Goal: Task Accomplishment & Management: Complete application form

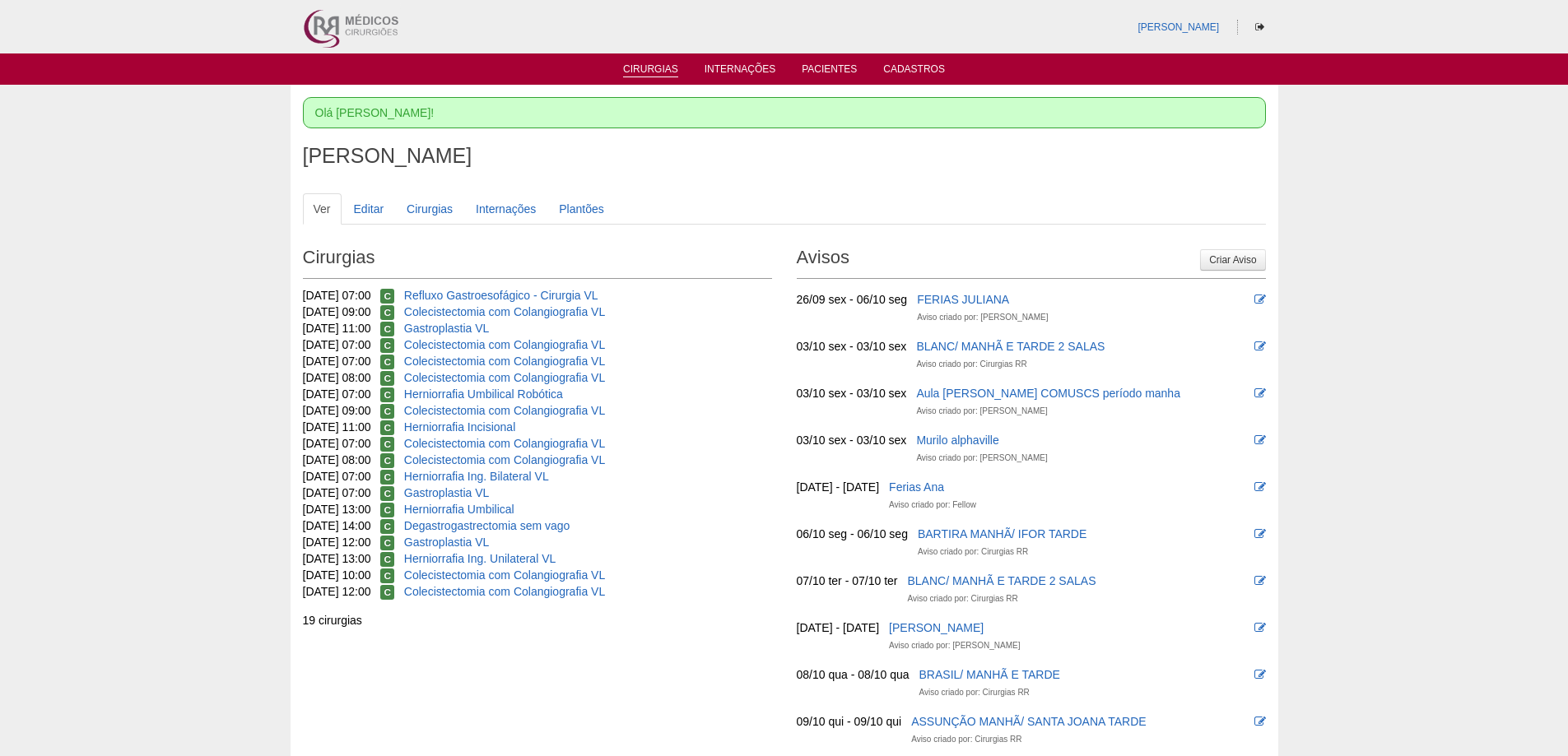
click at [668, 64] on link "Cirurgias" at bounding box center [650, 70] width 55 height 14
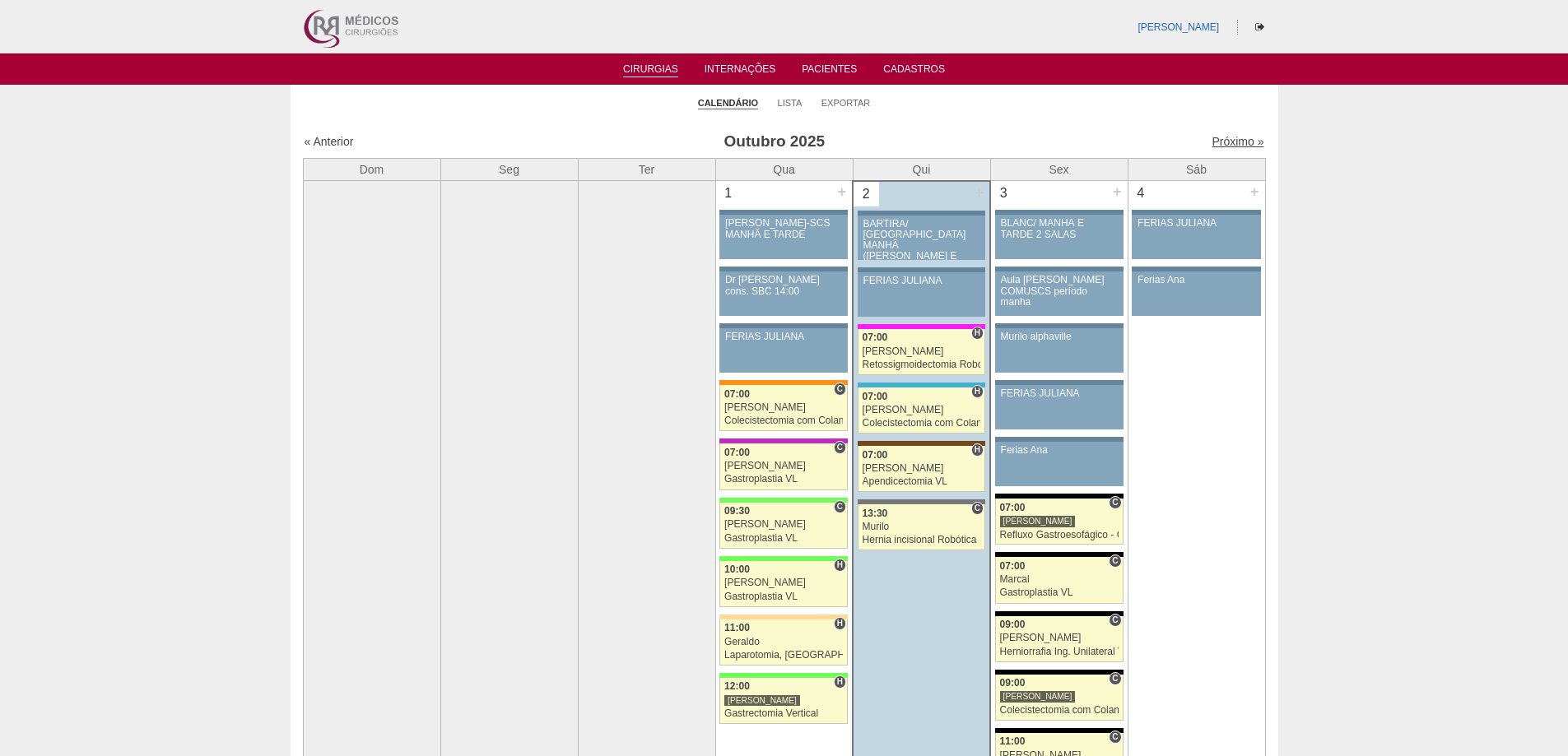
click at [1224, 137] on link "Próximo »" at bounding box center [1237, 141] width 52 height 13
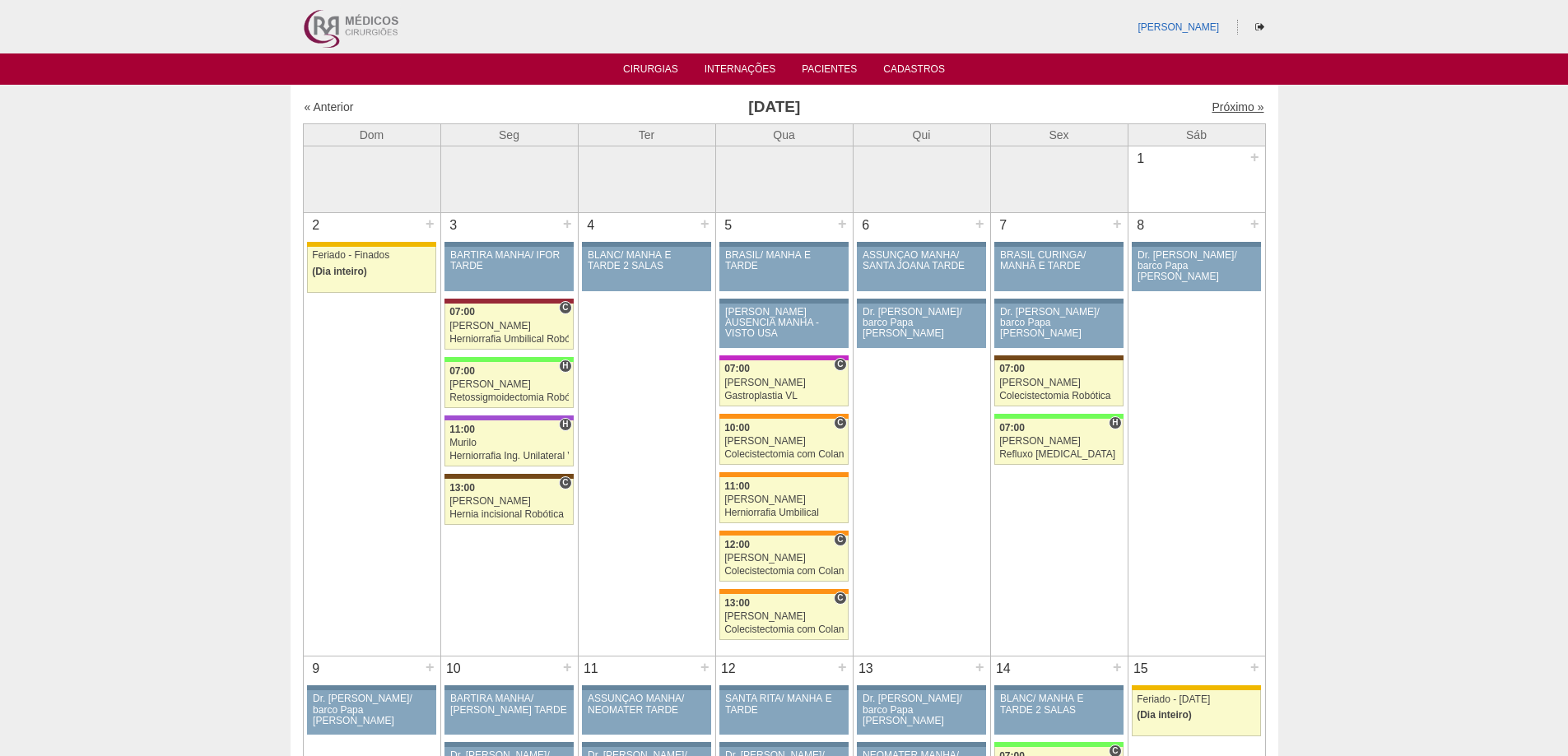
click at [1230, 107] on link "Próximo »" at bounding box center [1237, 107] width 52 height 13
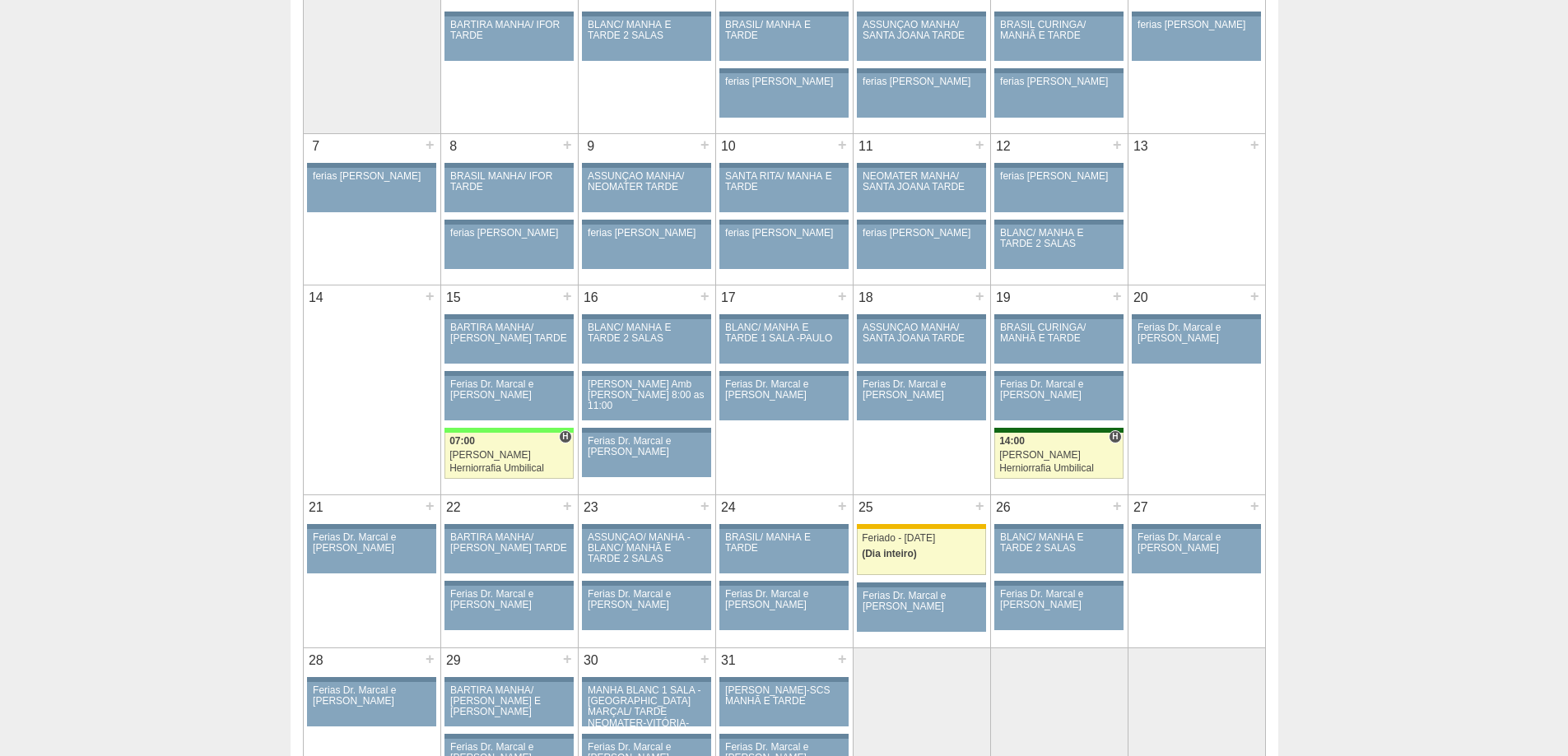
scroll to position [82, 0]
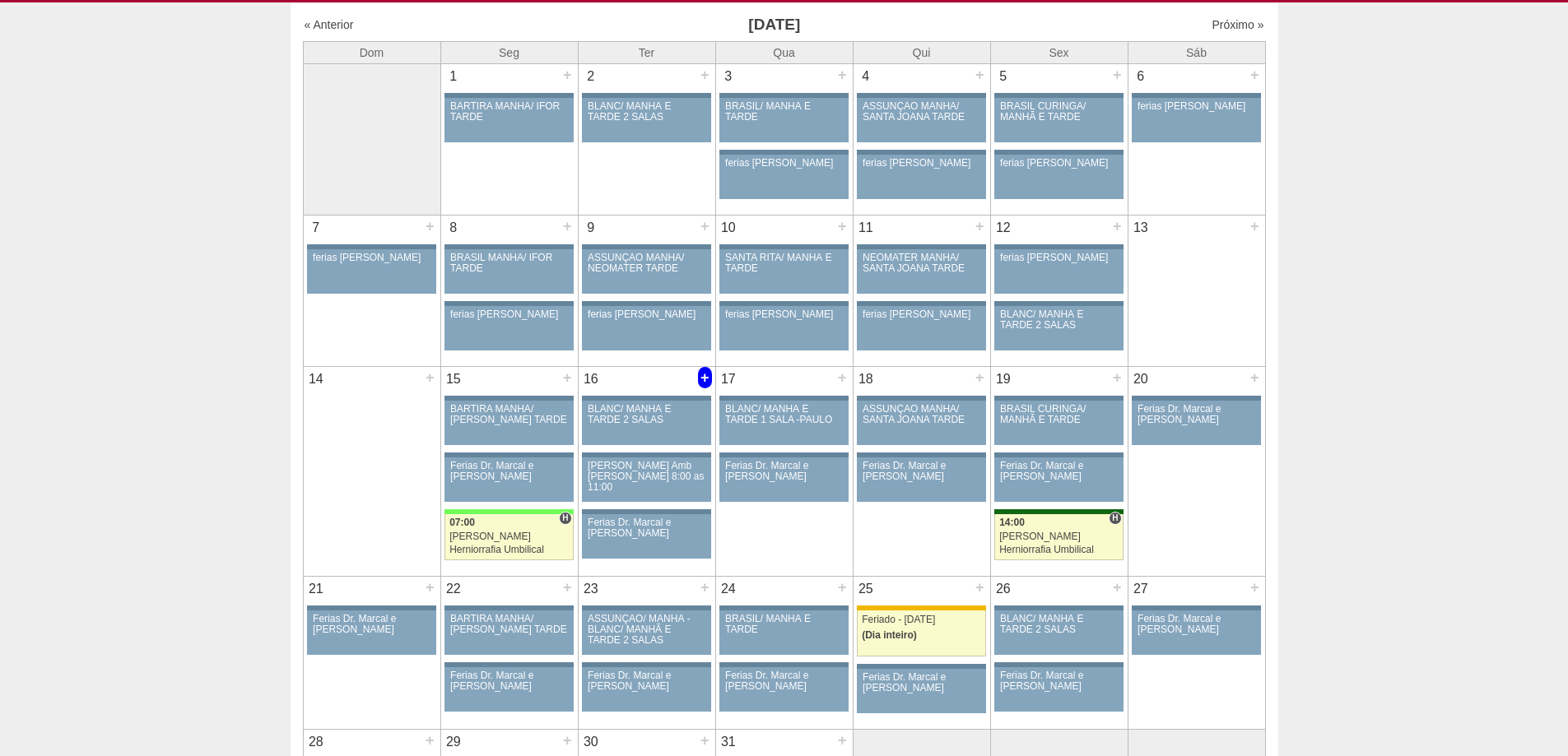
click at [700, 382] on div "+" at bounding box center [705, 377] width 14 height 21
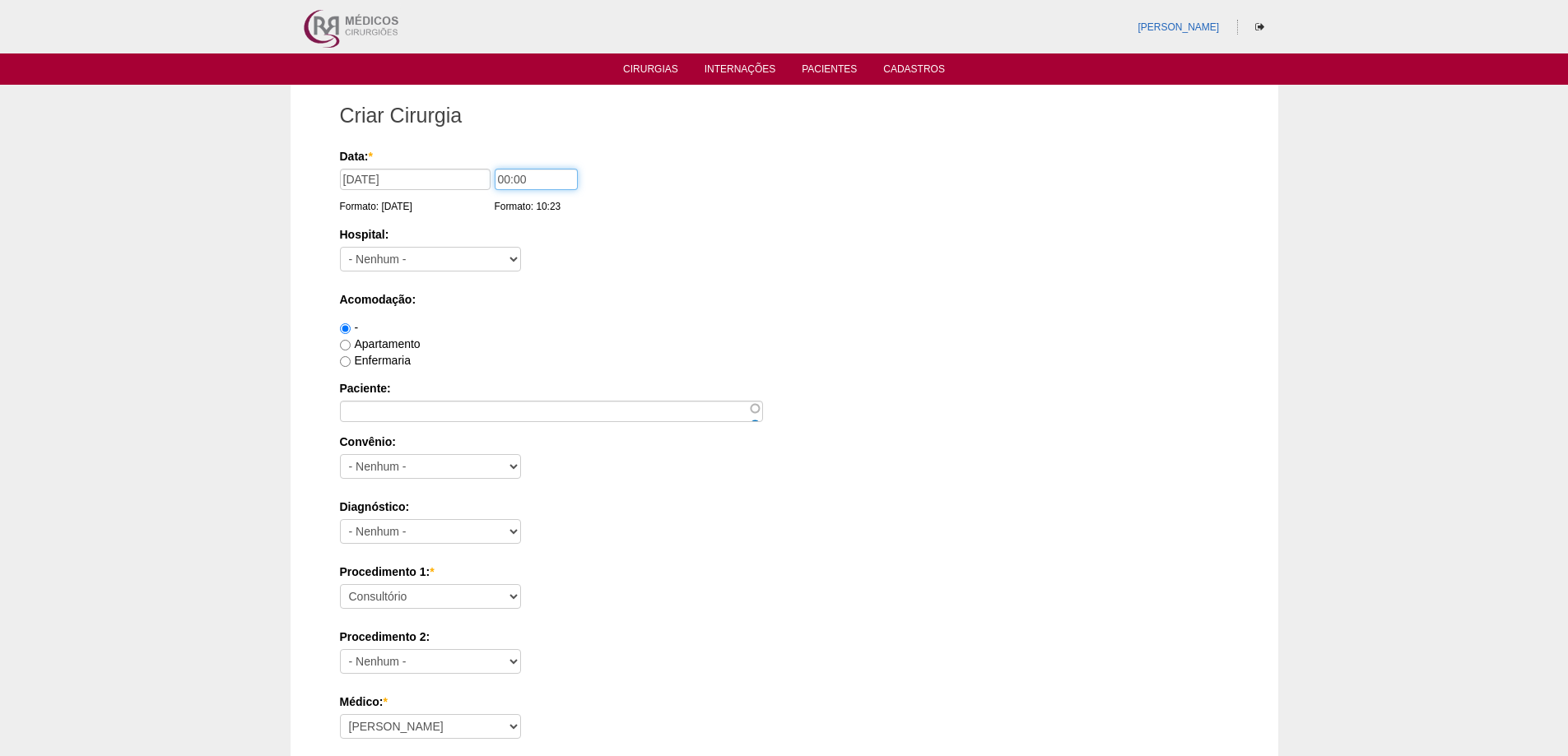
drag, startPoint x: 504, startPoint y: 176, endPoint x: 461, endPoint y: 164, distance: 44.6
click at [463, 164] on div "Data: * [DATE] Formato: [DATE] 00:00 Formato: 10:23" at bounding box center [781, 156] width 883 height 17
type input "13:00"
click at [462, 269] on select "- [GEOGRAPHIC_DATA] - [DATE] [PERSON_NAME] Alvorada América Assunção Bartira Be…" at bounding box center [430, 259] width 181 height 24
select select "67"
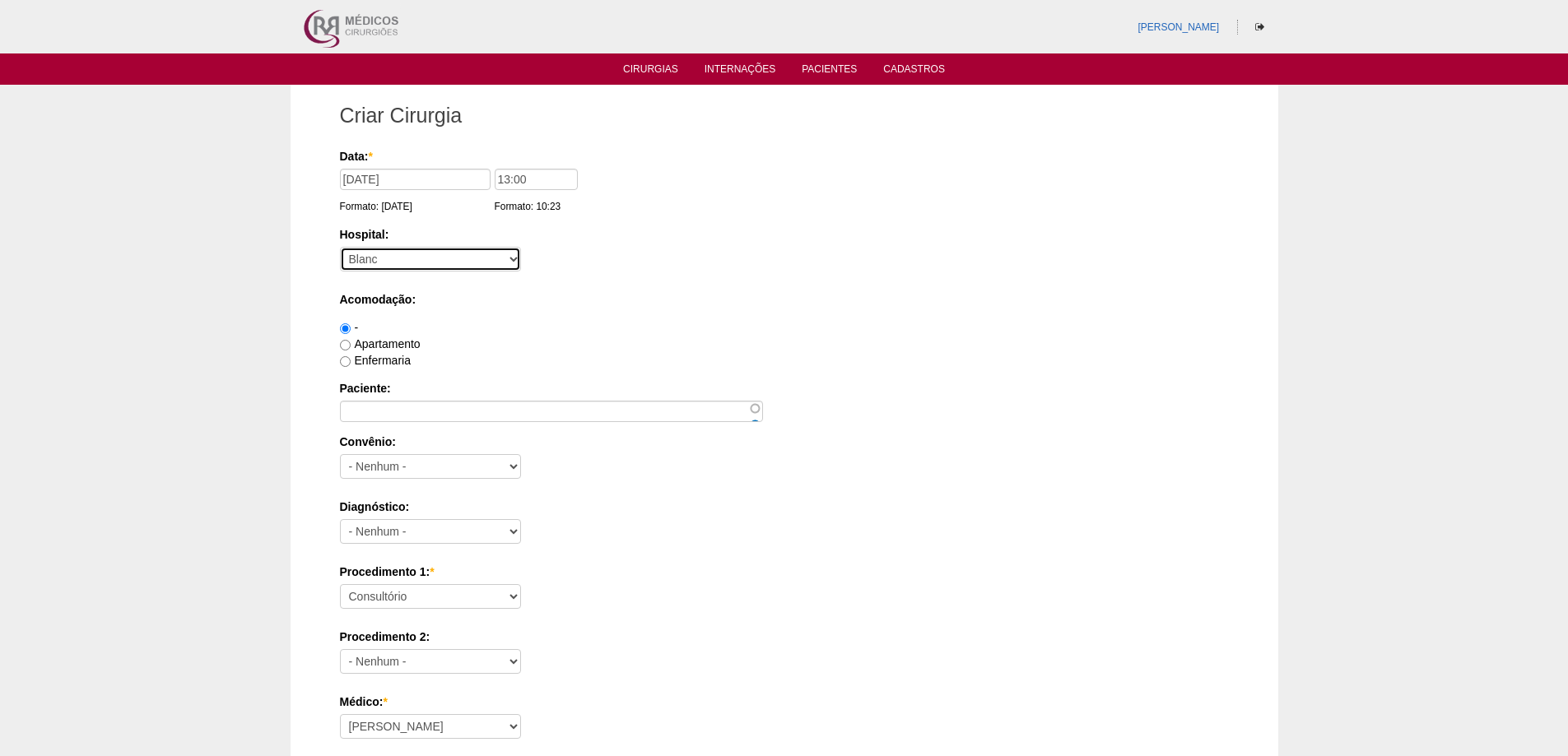
click at [340, 247] on select "- Nenhum - 9 de Julho Albert Einstein Alvorada América Assunção Bartira Benefic…" at bounding box center [430, 259] width 181 height 24
click at [396, 346] on label "Apartamento" at bounding box center [380, 344] width 81 height 13
click at [351, 346] on input "Apartamento" at bounding box center [345, 345] width 11 height 10
radio input "true"
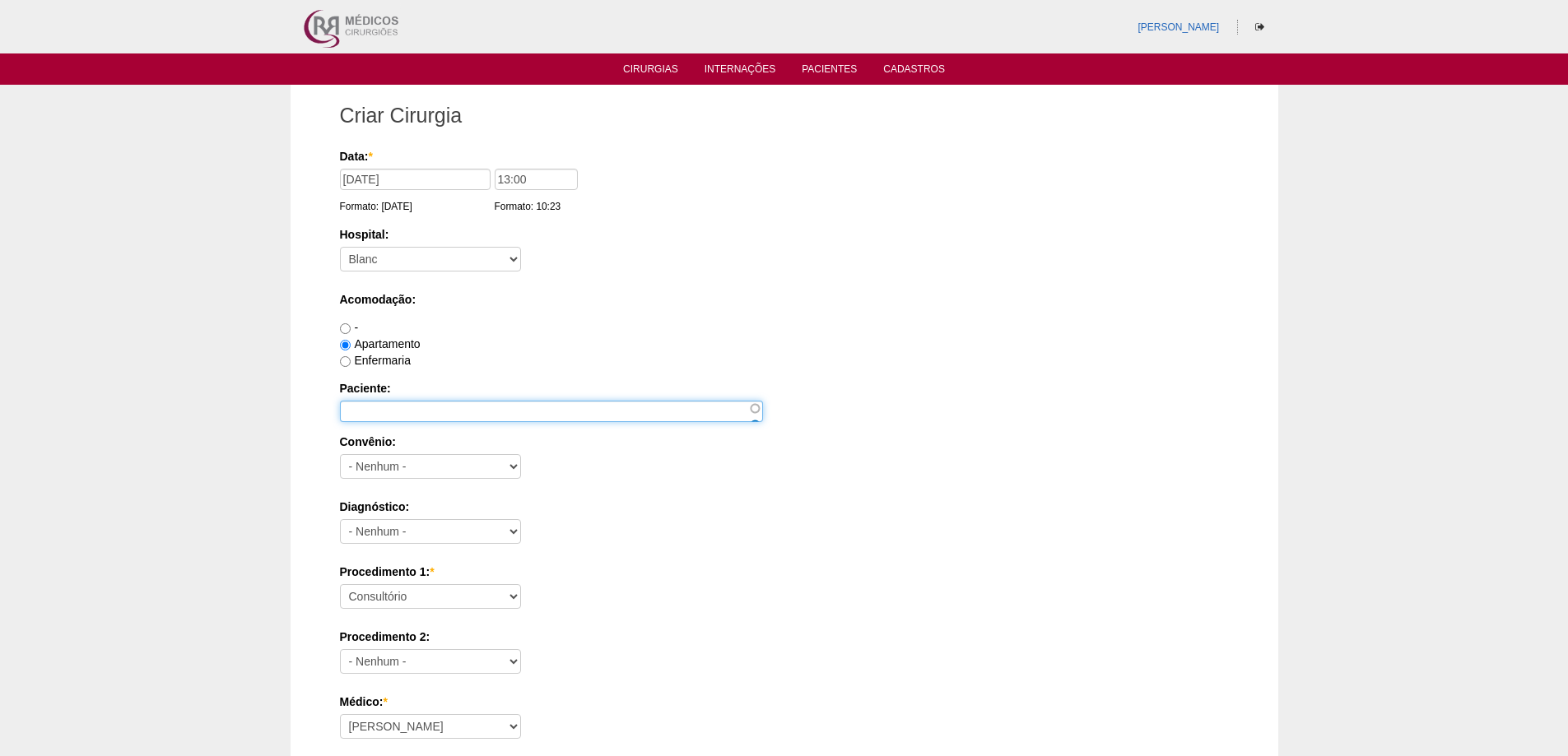
click at [402, 415] on input "Paciente:" at bounding box center [551, 411] width 423 height 21
paste input "BEATRIZ BUENO BERALDO"
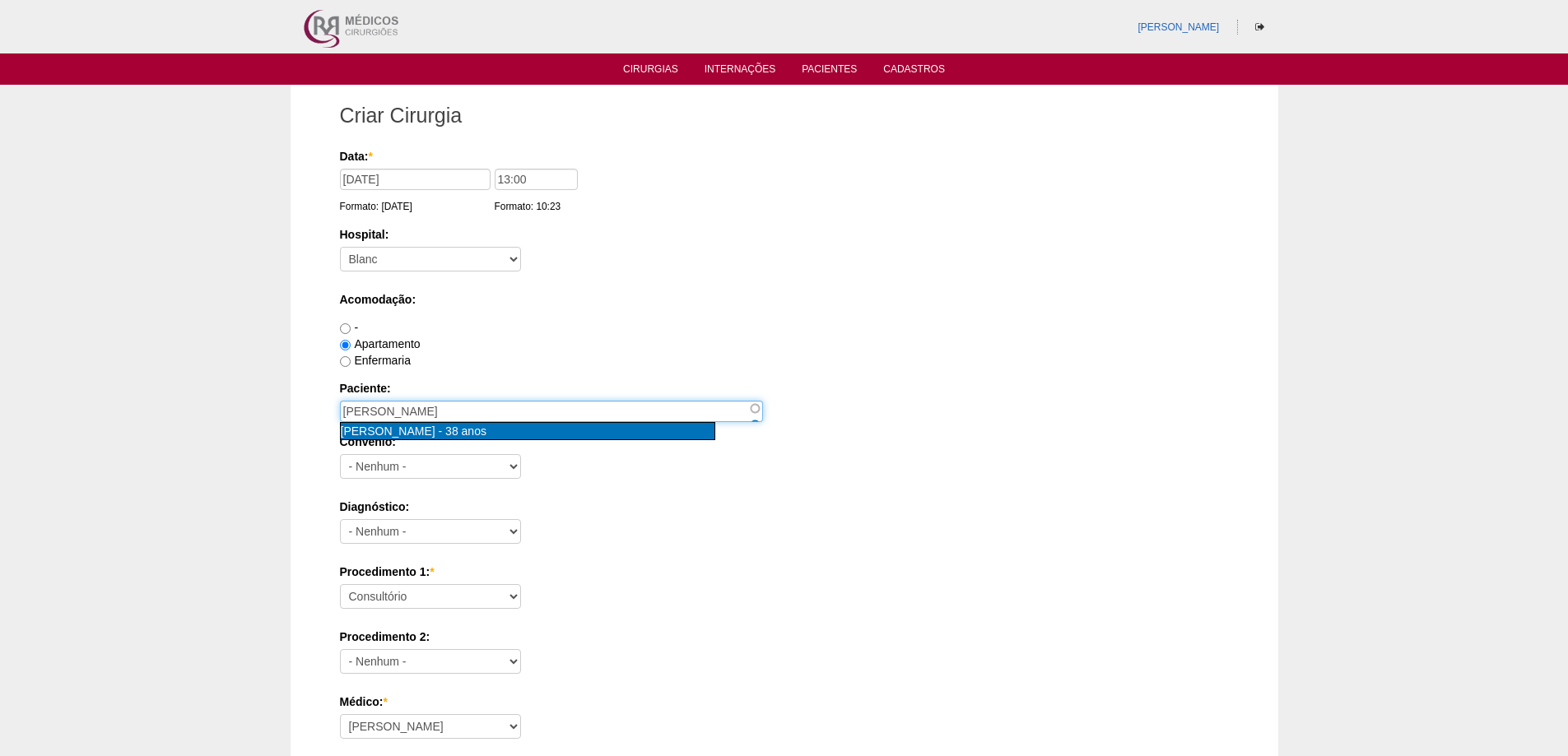
type input "BEATRIZ BUENO BERALDO [nid:86189]"
click at [487, 431] on span "38 anos" at bounding box center [466, 430] width 41 height 13
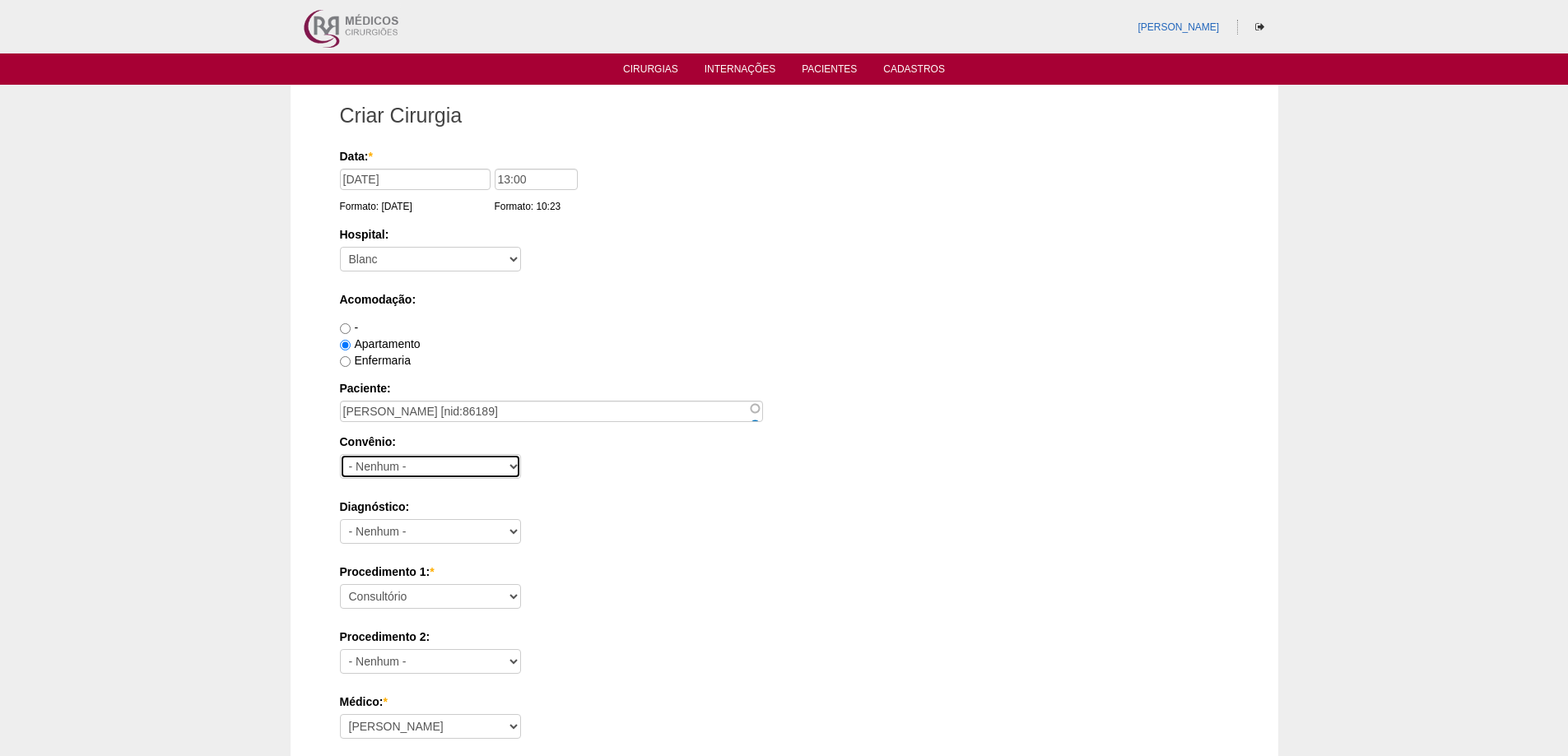
click at [407, 462] on select "- Nenhum - Abet Afresp Allianz Amil Blue Life Caasp Cabesp Caixa de Pensões Car…" at bounding box center [430, 466] width 181 height 24
select select "8907"
click at [340, 454] on select "- Nenhum - Abet Afresp Allianz Amil Blue Life Caasp Cabesp Caixa de Pensões Car…" at bounding box center [430, 466] width 181 height 24
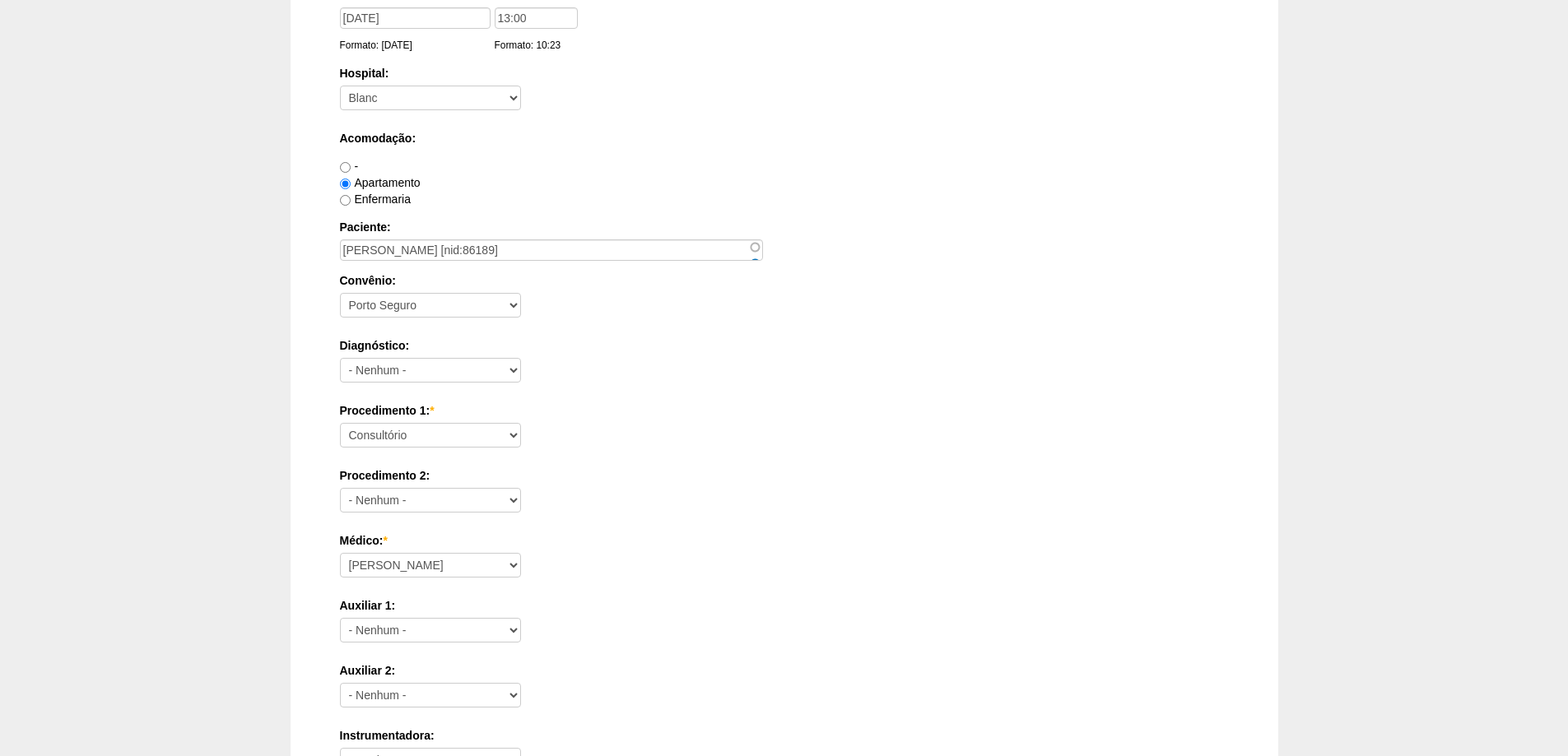
scroll to position [164, 0]
click at [416, 373] on select "- Nenhum - Abdome Agudo Abscesso Hepático Abscesso Perianal Abscesso Peritoneal…" at bounding box center [430, 367] width 181 height 24
select select "12"
click at [340, 354] on select "- Nenhum - Abdome Agudo Abscesso Hepático Abscesso Perianal Abscesso Peritoneal…" at bounding box center [430, 367] width 181 height 24
click at [626, 379] on div "Diagnóstico: - Nenhum - Abdome Agudo Abscesso Hepático Abscesso Perianal Absces…" at bounding box center [784, 360] width 889 height 53
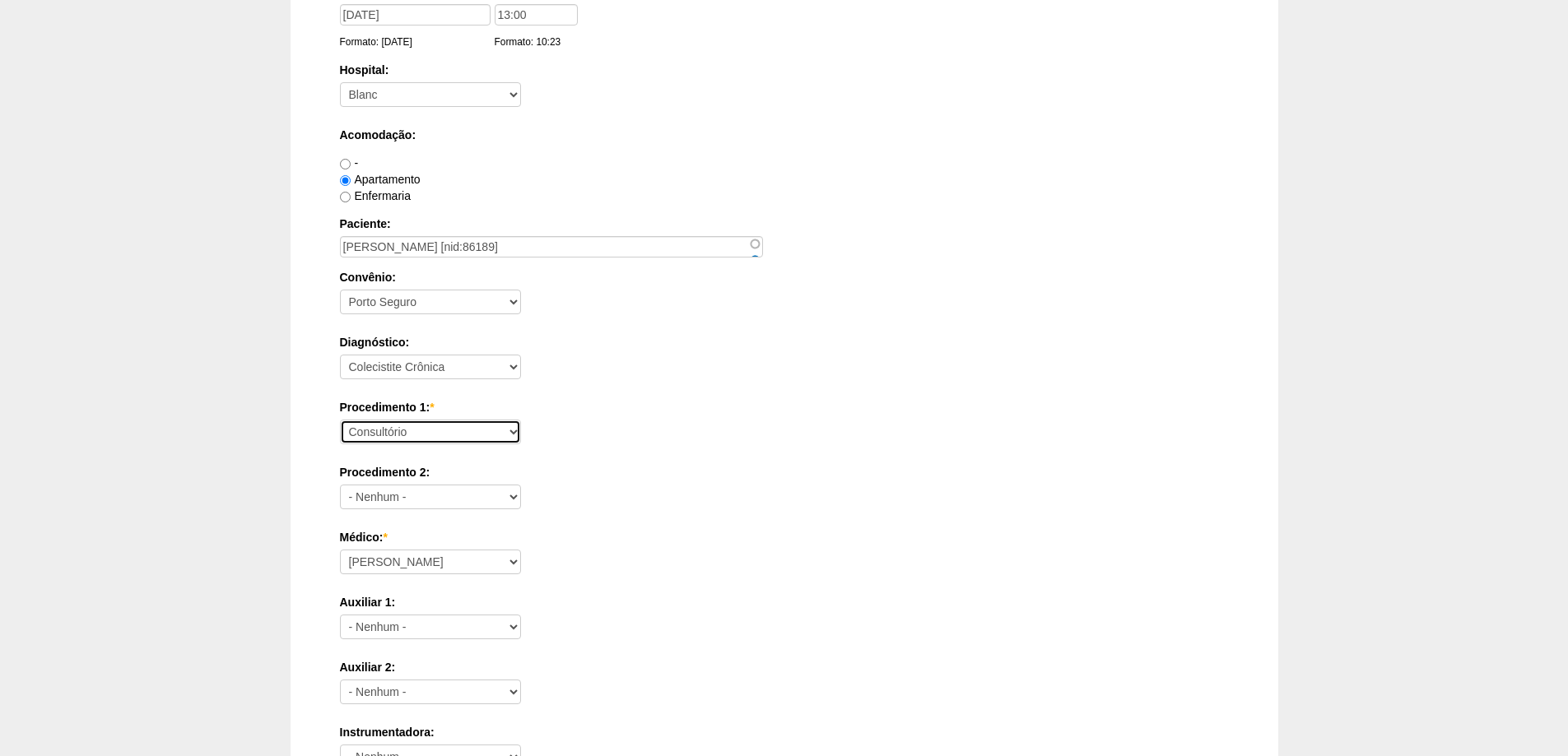
click at [435, 430] on select "Consultório Abscesso Hepático - Drenagem Abscesso perianal Amputação Abdômino P…" at bounding box center [430, 432] width 181 height 24
select select "3735"
click at [340, 420] on select "Consultório Abscesso Hepático - Drenagem Abscesso perianal Amputação Abdômino P…" at bounding box center [430, 432] width 181 height 24
click at [642, 422] on div "Procedimento 1: * Consultório Abscesso Hepático - Drenagem Abscesso perianal Am…" at bounding box center [784, 425] width 889 height 53
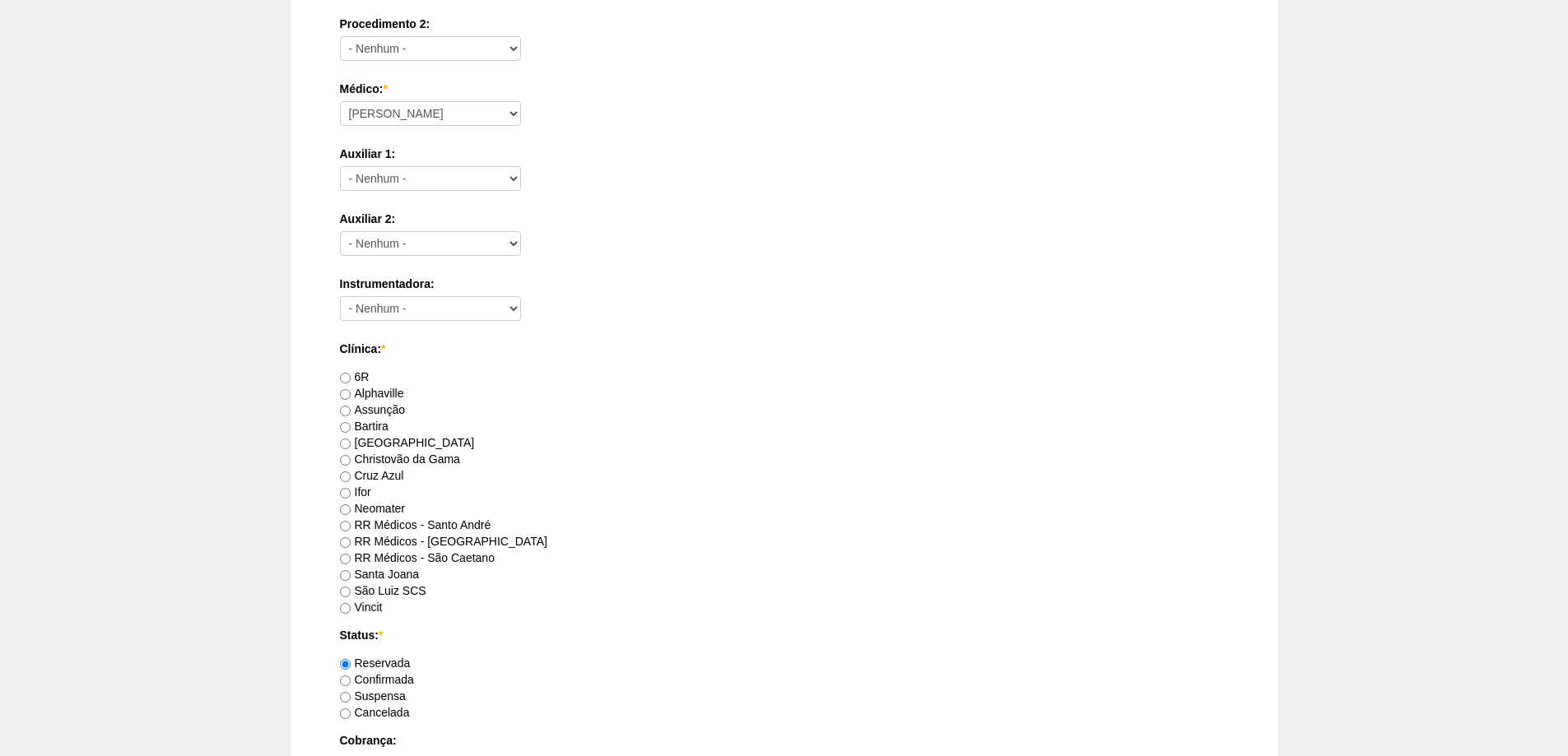
scroll to position [658, 0]
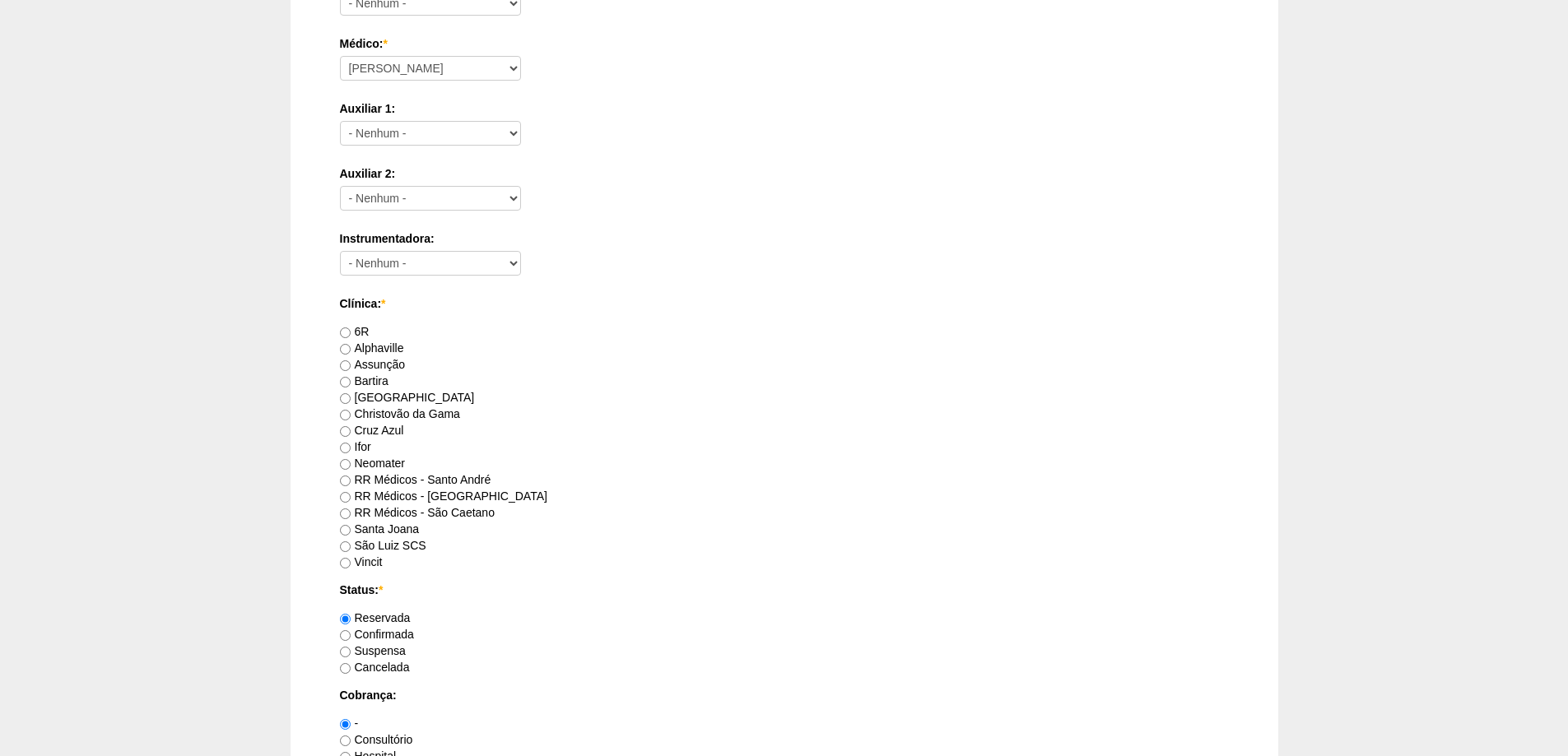
click at [463, 481] on label "RR Médicos - Santo André" at bounding box center [415, 480] width 151 height 13
click at [351, 481] on input "RR Médicos - Santo André" at bounding box center [345, 480] width 11 height 10
radio input "true"
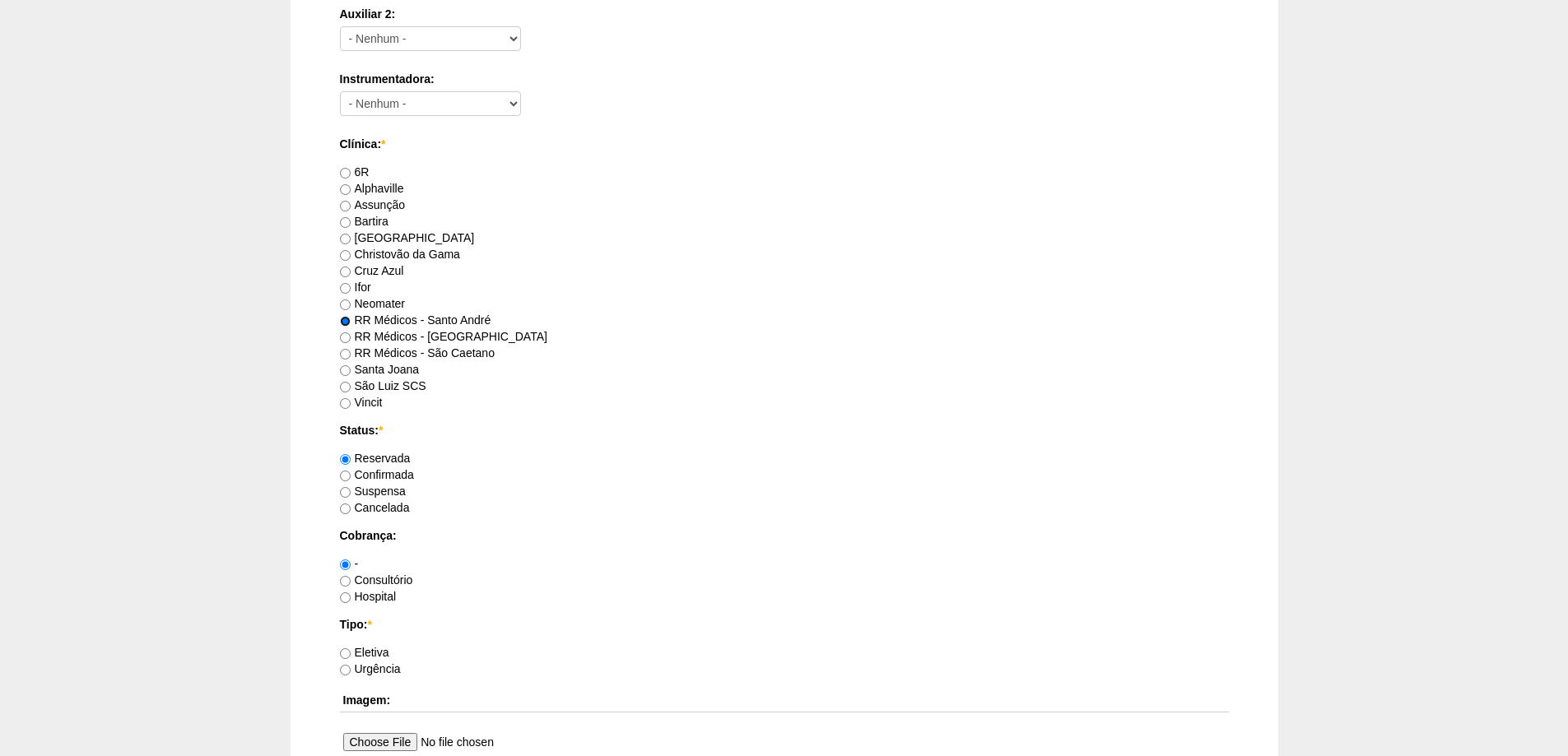
scroll to position [822, 0]
click at [389, 575] on label "Consultório" at bounding box center [376, 575] width 74 height 13
click at [351, 575] on input "Consultório" at bounding box center [345, 577] width 11 height 10
radio input "true"
click at [379, 645] on label "Eletiva" at bounding box center [364, 647] width 49 height 13
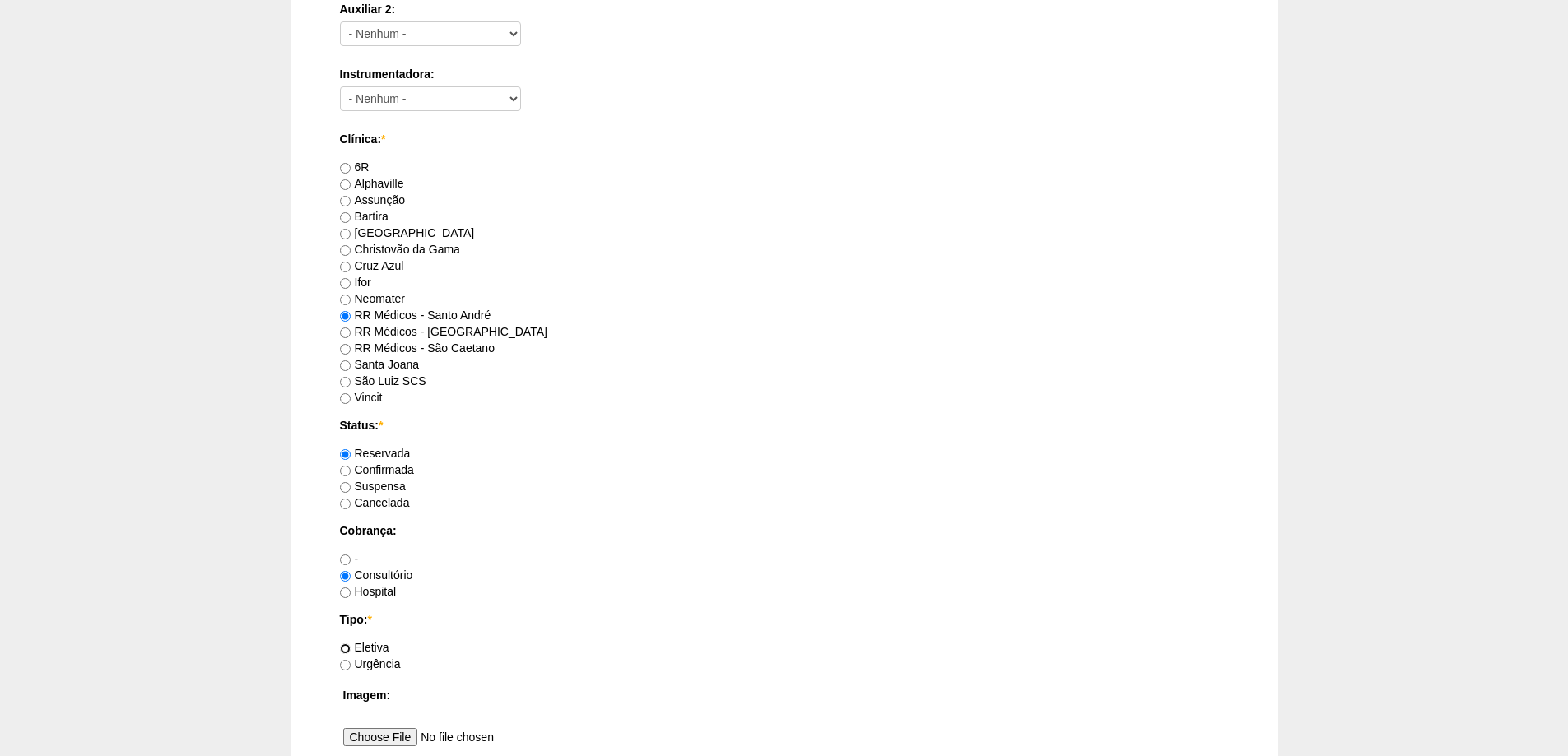
click at [351, 645] on input "Eletiva" at bounding box center [345, 648] width 11 height 10
radio input "true"
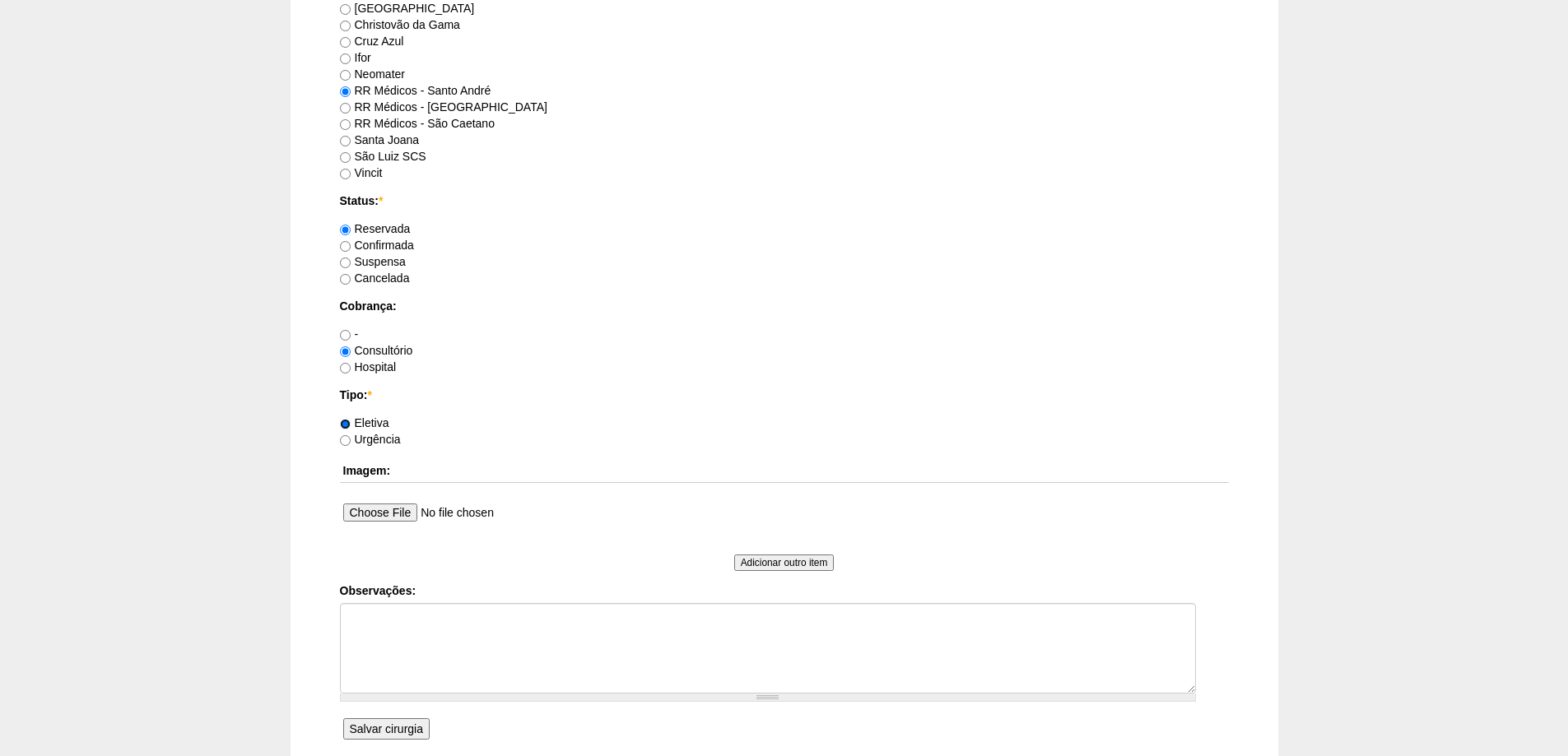
scroll to position [1069, 0]
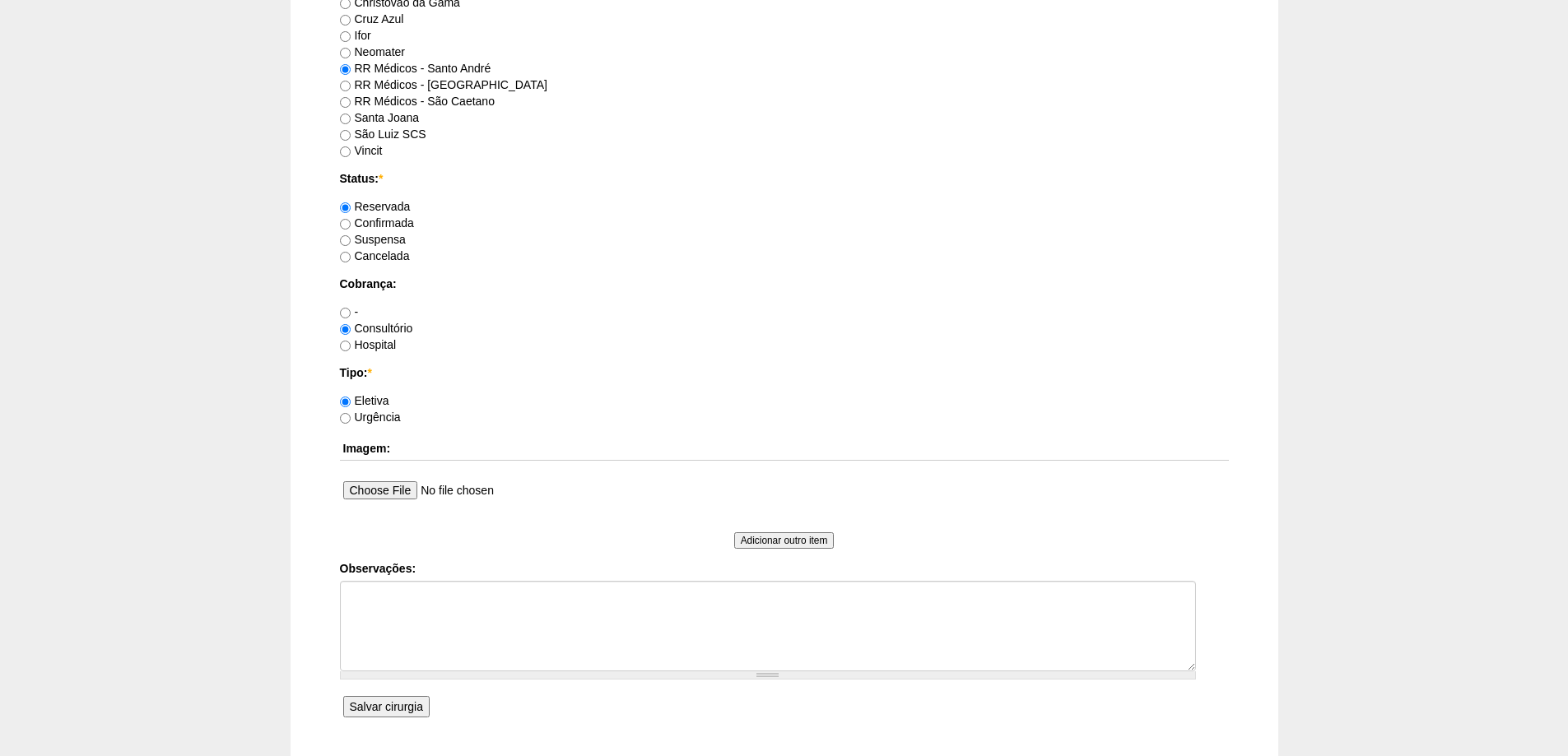
drag, startPoint x: 393, startPoint y: 704, endPoint x: 420, endPoint y: 682, distance: 34.8
click at [392, 704] on input "Salvar cirurgia" at bounding box center [386, 707] width 87 height 21
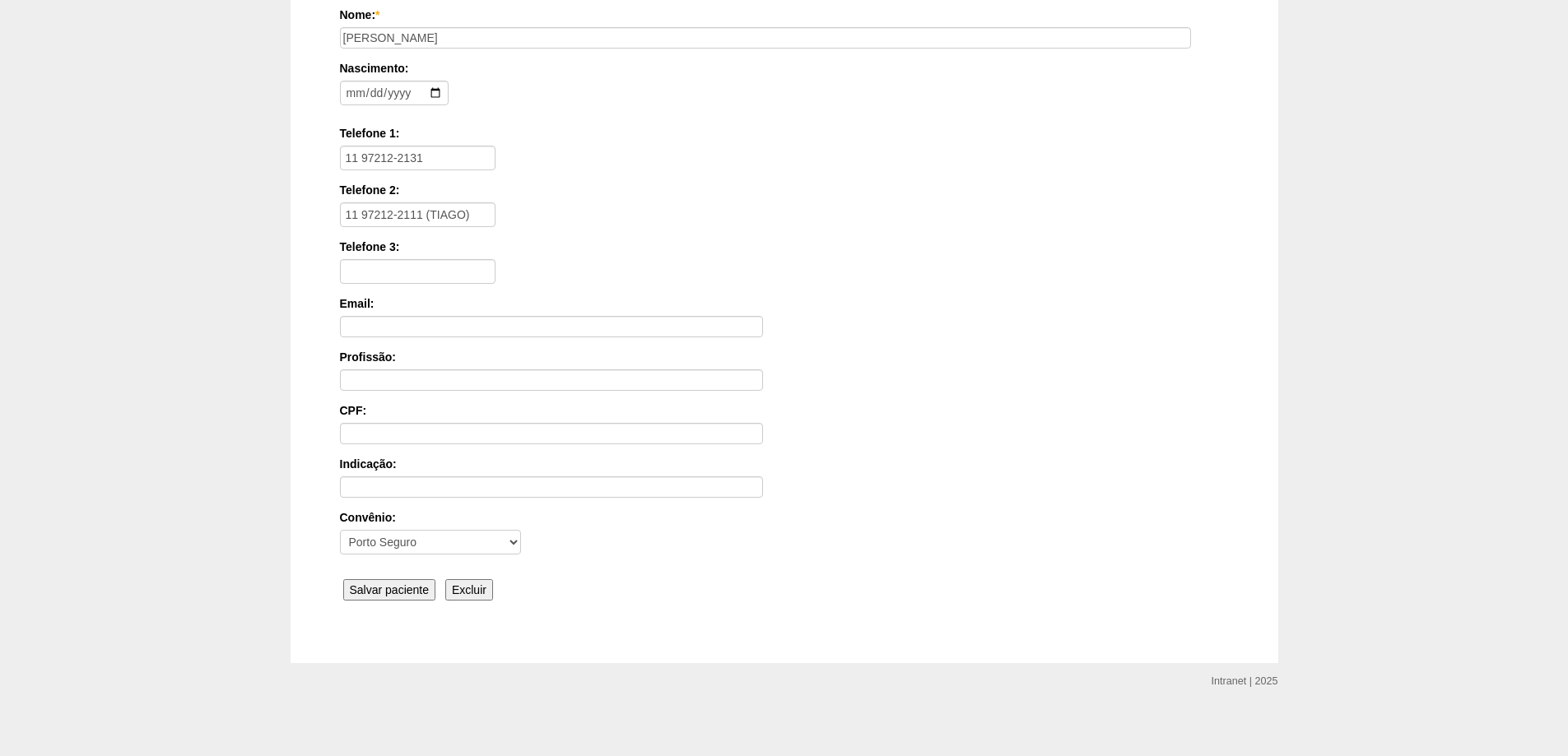
scroll to position [248, 0]
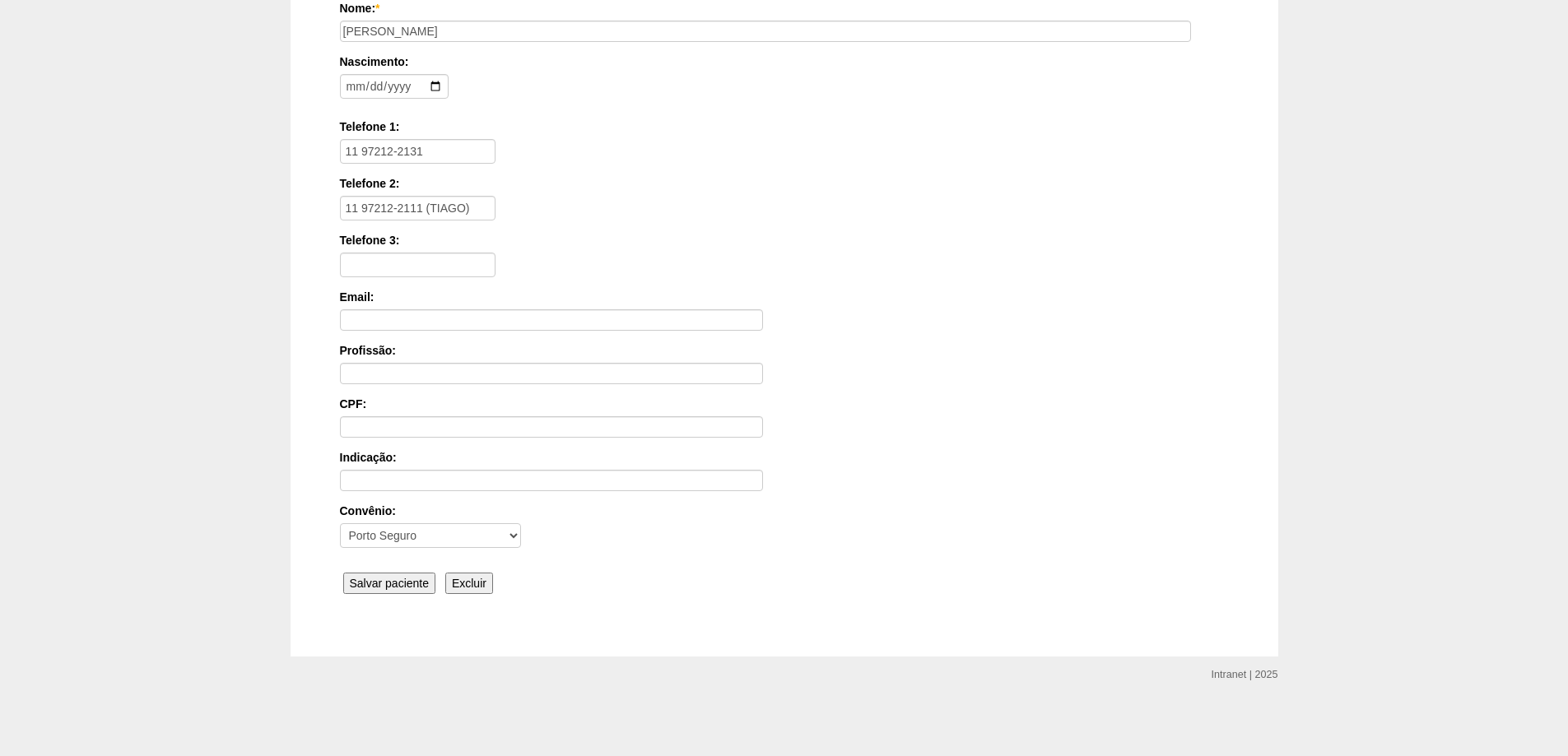
click at [389, 585] on input "Salvar paciente" at bounding box center [390, 583] width 93 height 21
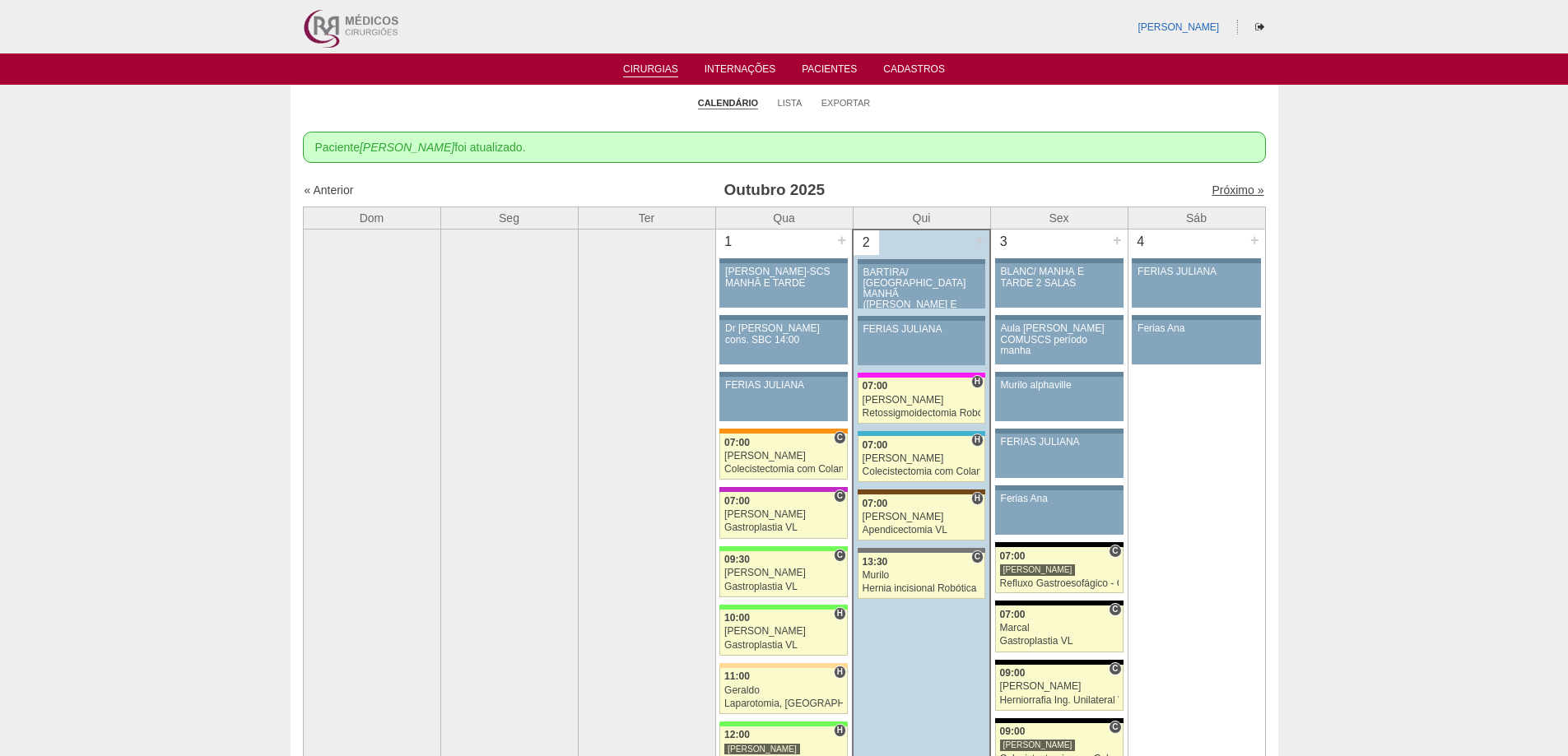
click at [1226, 190] on link "Próximo »" at bounding box center [1237, 190] width 52 height 13
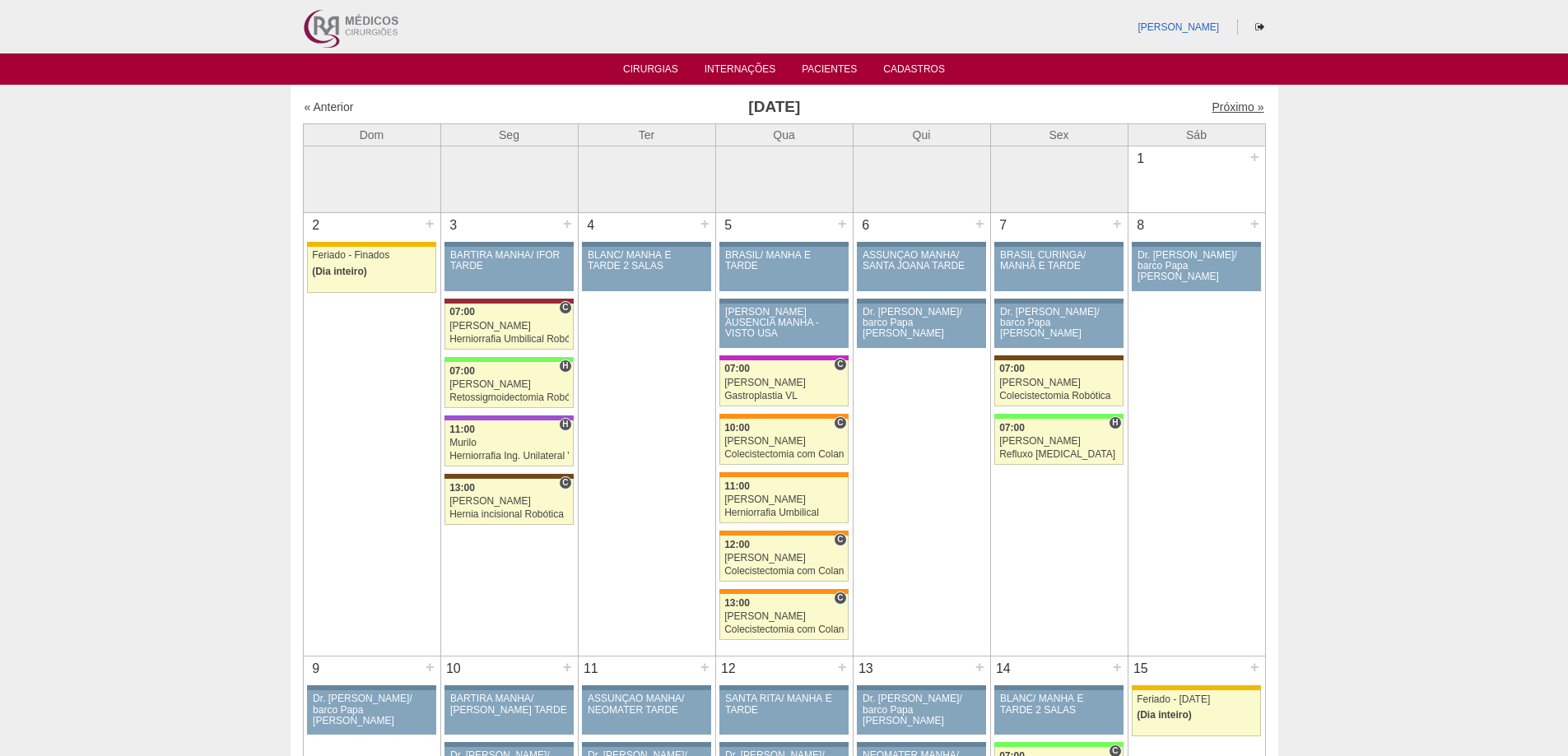
click at [1212, 105] on link "Próximo »" at bounding box center [1237, 107] width 52 height 13
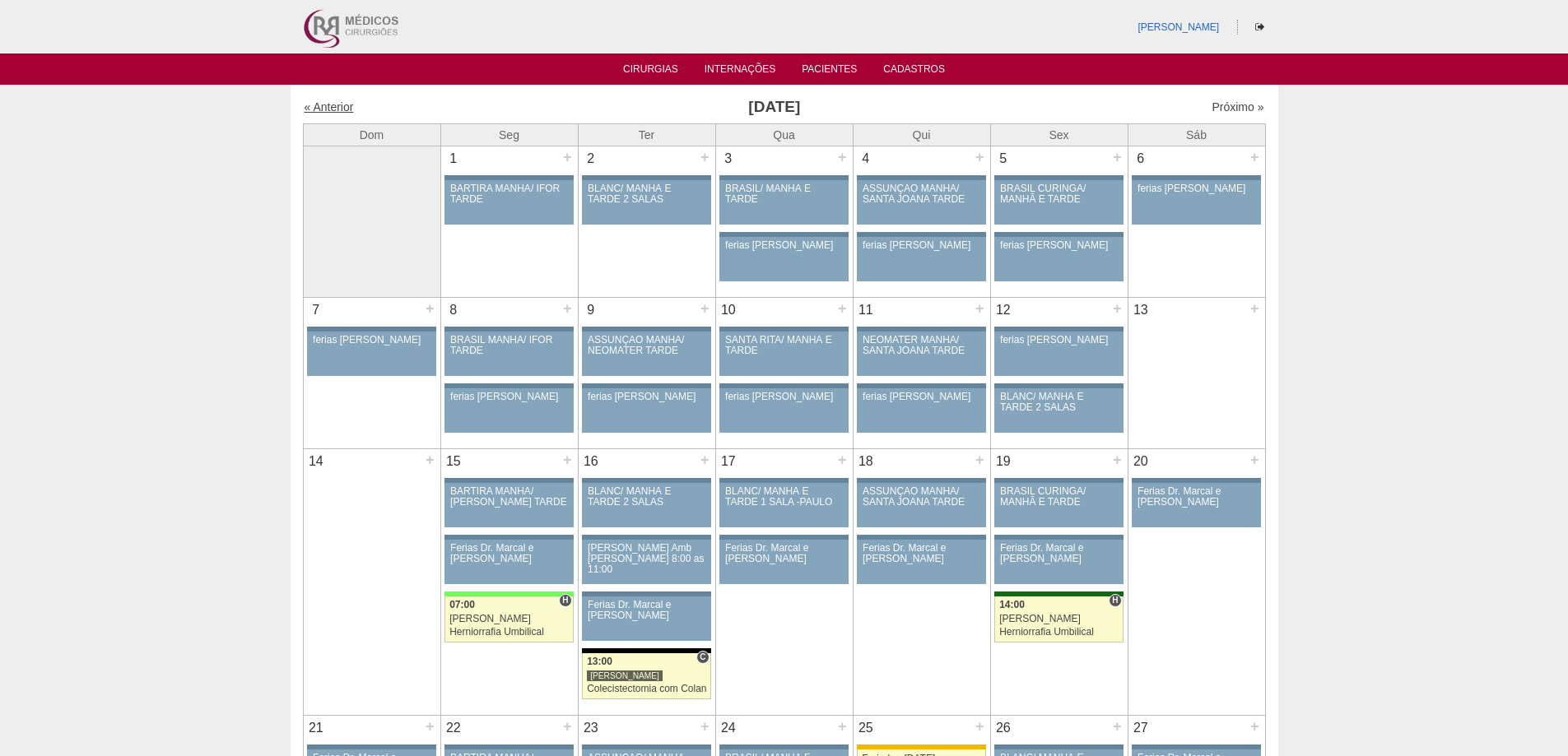
click at [339, 108] on link "« Anterior" at bounding box center [329, 107] width 49 height 13
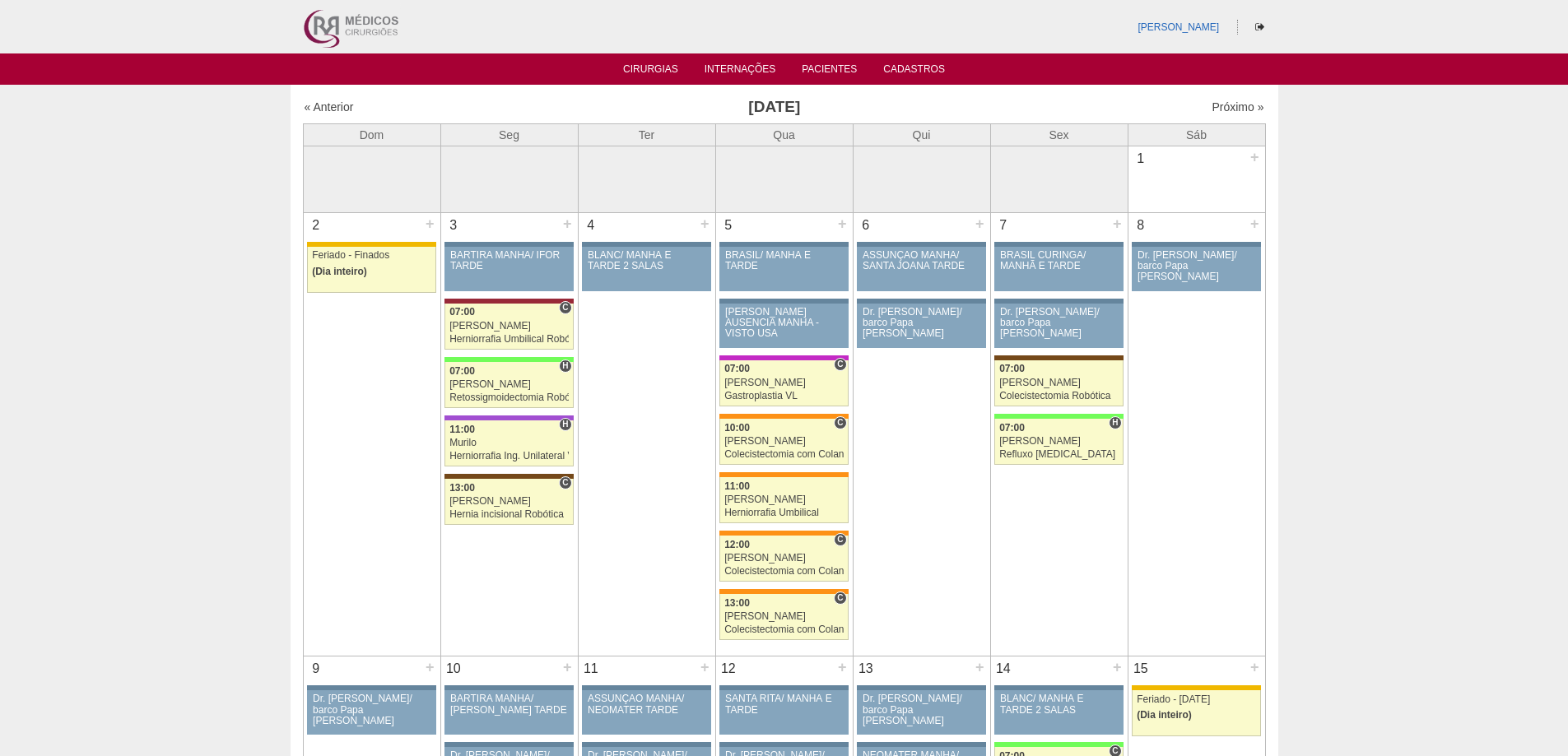
click at [338, 107] on link "« Anterior" at bounding box center [329, 107] width 49 height 13
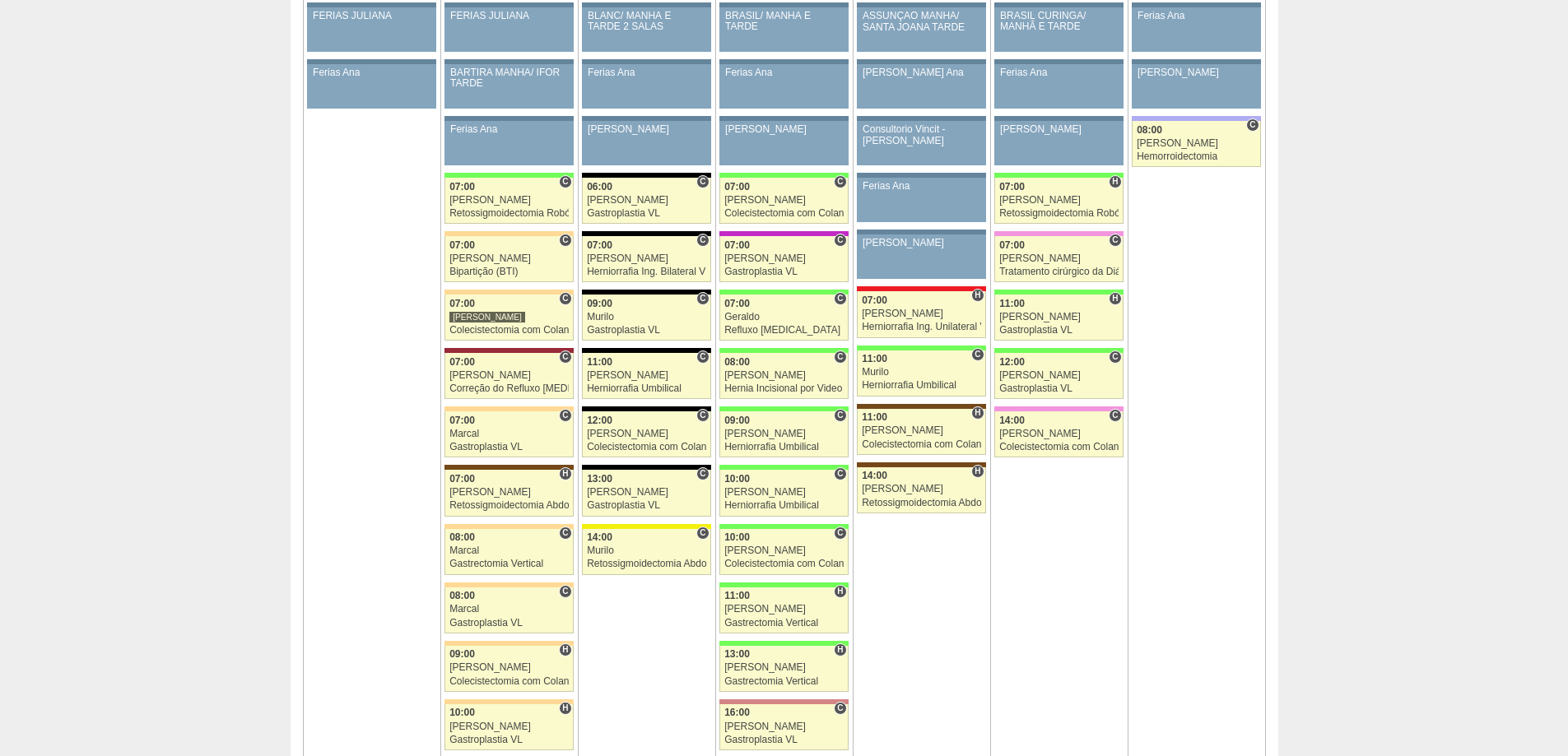
scroll to position [740, 0]
